Goal: Check status: Check status

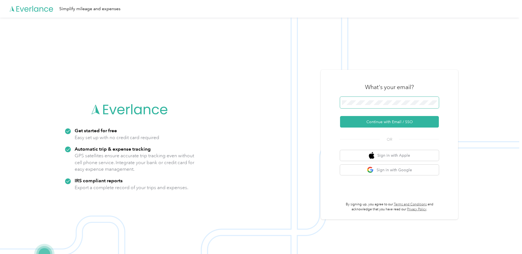
click at [413, 103] on div "What's your email? Continue with Email / SSO OR Sign in with Apple Sign in with…" at bounding box center [389, 144] width 99 height 134
click at [397, 122] on button "Continue with Email / SSO" at bounding box center [389, 122] width 99 height 12
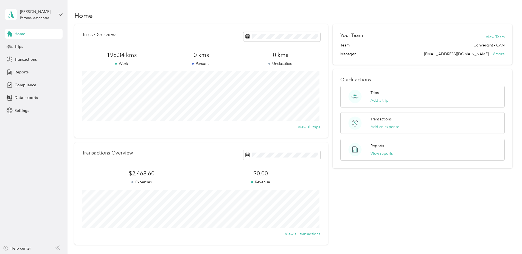
click at [61, 15] on icon at bounding box center [60, 14] width 3 height 2
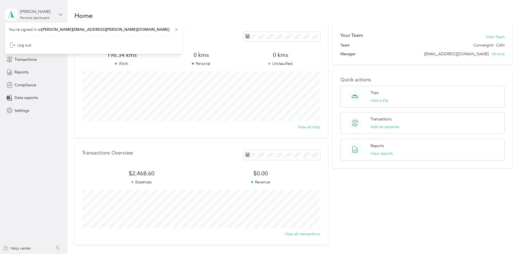
click at [61, 15] on icon at bounding box center [60, 14] width 3 height 2
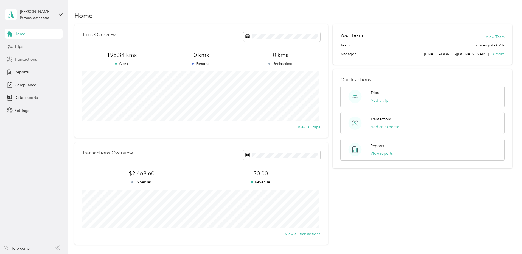
click at [28, 60] on span "Transactions" at bounding box center [26, 60] width 22 height 6
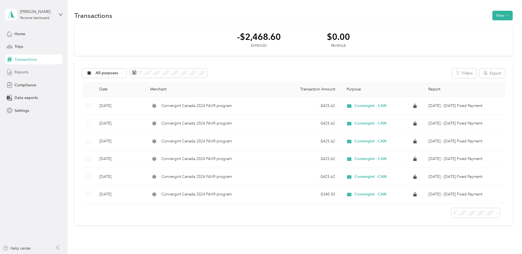
click at [27, 72] on span "Reports" at bounding box center [22, 72] width 14 height 6
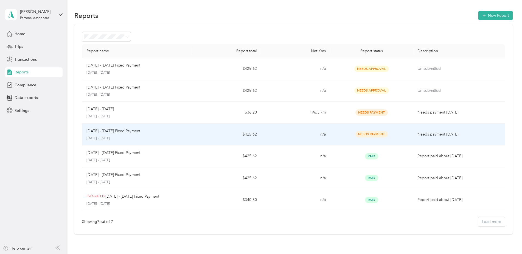
click at [370, 135] on span "Needs Payment" at bounding box center [372, 134] width 32 height 6
